Goal: Find specific page/section: Find specific page/section

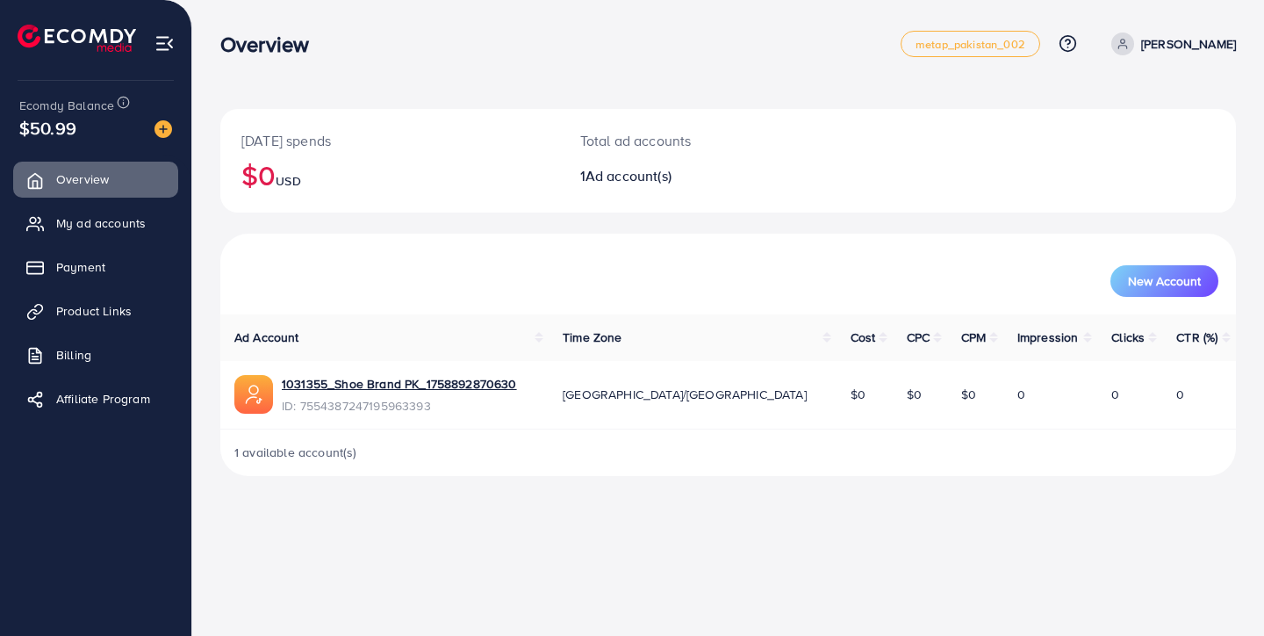
click at [695, 245] on div "New Account" at bounding box center [728, 274] width 1016 height 81
click at [535, 388] on div "1031355_Shoe Brand PK_1758892870630 ID: 7554387247195963393" at bounding box center [384, 395] width 300 height 40
click at [383, 383] on link "1031355_Shoe Brand PK_1758892870630" at bounding box center [399, 384] width 235 height 18
